Goal: Consume media (video, audio): Consume media (video, audio)

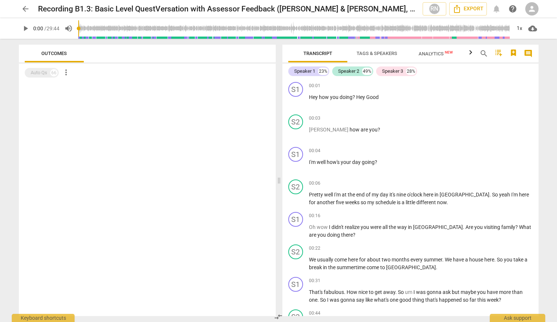
click at [27, 27] on span "play_arrow" at bounding box center [25, 28] width 9 height 9
click at [24, 28] on span "play_arrow" at bounding box center [25, 28] width 9 height 9
type input "34"
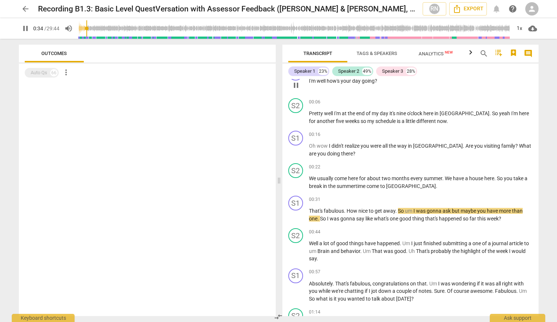
scroll to position [83, 0]
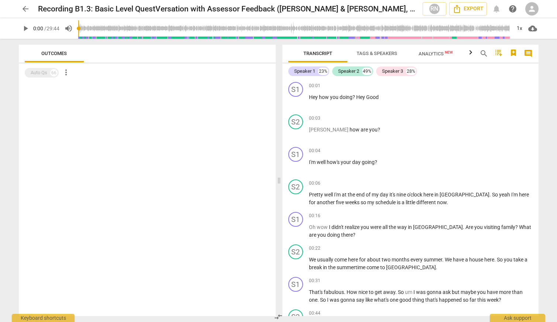
click at [24, 28] on span "play_arrow" at bounding box center [25, 28] width 9 height 9
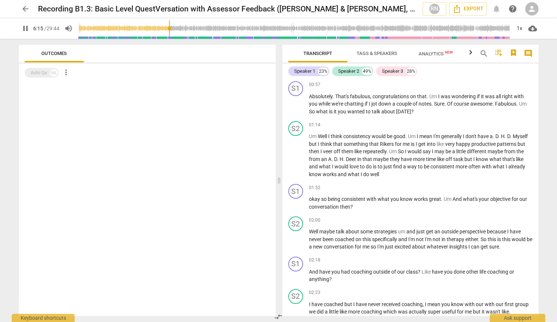
scroll to position [1232, 0]
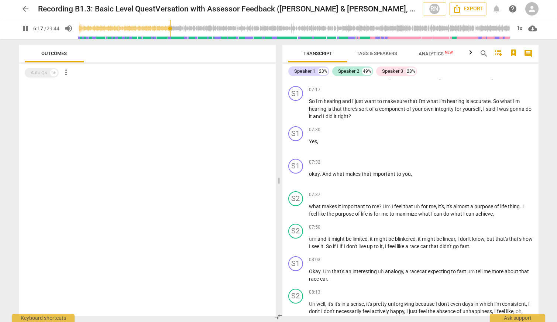
click at [169, 28] on input "range" at bounding box center [294, 29] width 433 height 24
click at [162, 28] on input "range" at bounding box center [294, 29] width 433 height 24
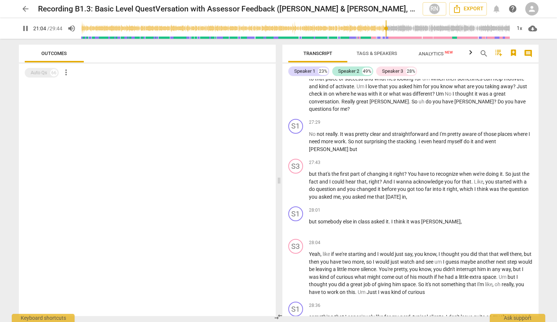
scroll to position [4173, 0]
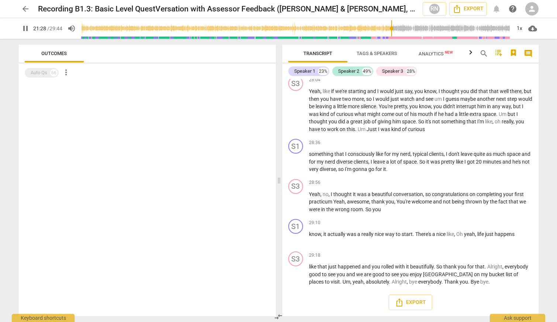
click at [117, 249] on div at bounding box center [147, 199] width 257 height 234
click at [20, 26] on span "pause" at bounding box center [25, 28] width 13 height 9
type input "1292"
